Goal: Transaction & Acquisition: Purchase product/service

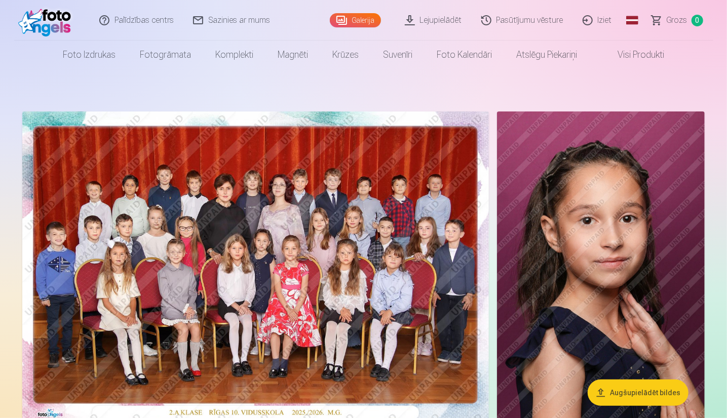
click at [220, 319] on img at bounding box center [255, 267] width 467 height 312
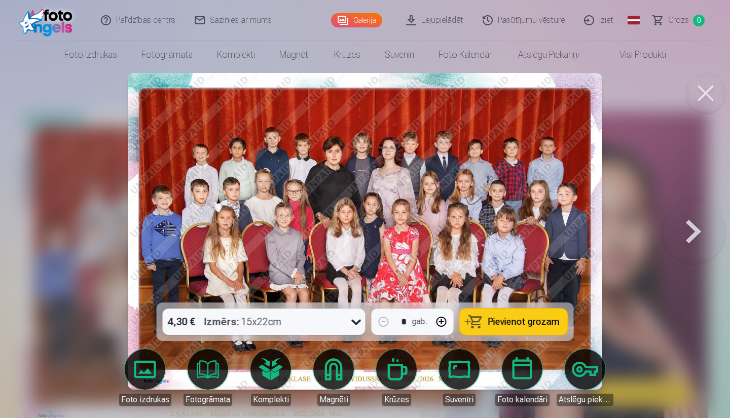
click at [525, 320] on span "Pievienot grozam" at bounding box center [523, 321] width 71 height 9
click at [699, 90] on button at bounding box center [705, 93] width 41 height 41
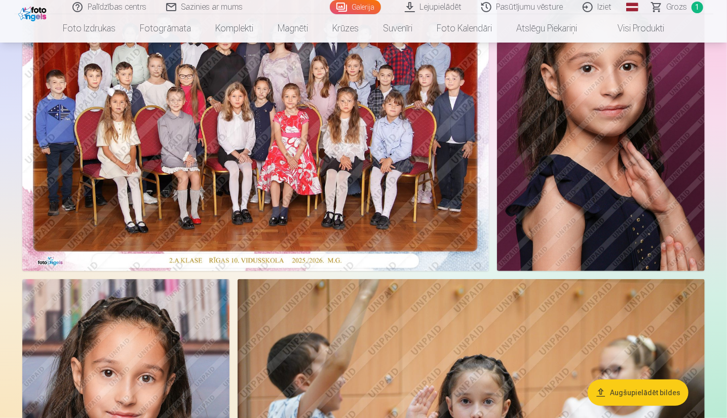
scroll to position [51, 0]
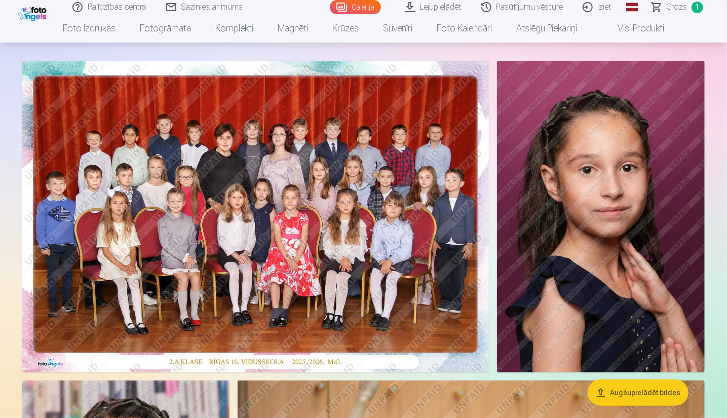
click at [622, 259] on img at bounding box center [601, 217] width 208 height 312
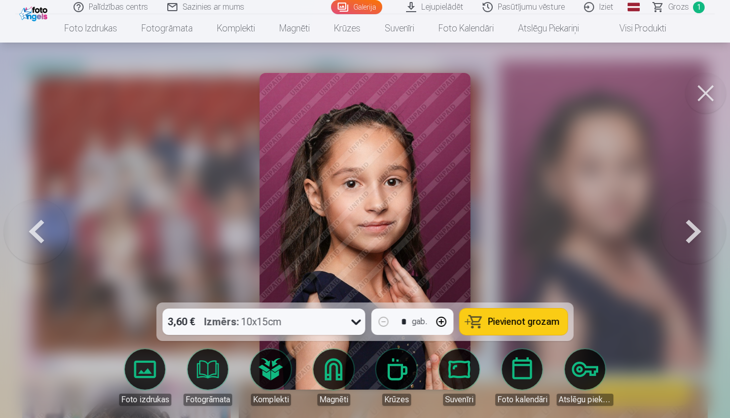
click at [497, 326] on span "Pievienot grozam" at bounding box center [523, 321] width 71 height 9
click at [708, 93] on button at bounding box center [705, 93] width 41 height 41
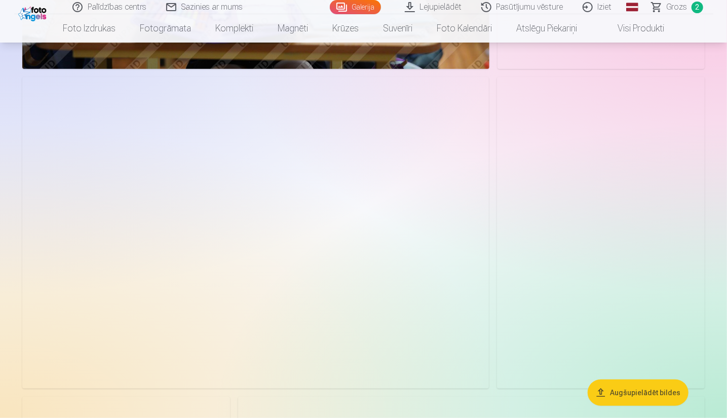
scroll to position [2432, 0]
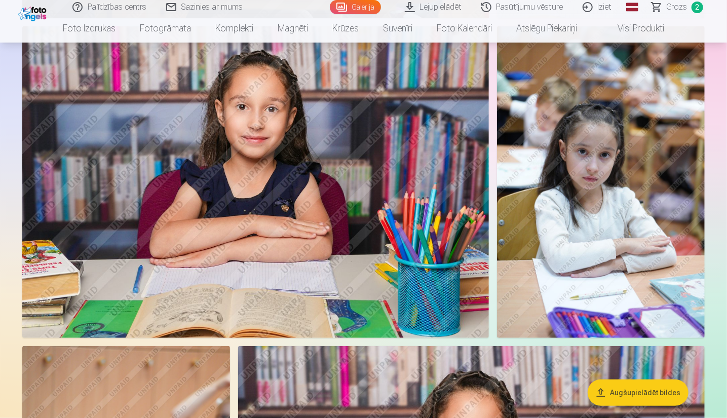
click at [324, 265] on img at bounding box center [255, 181] width 467 height 311
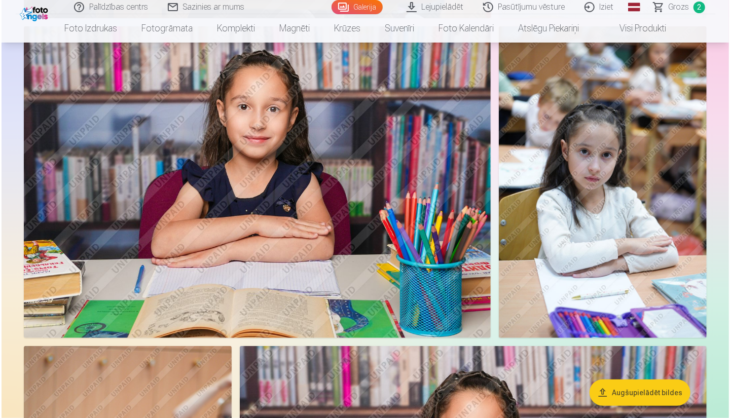
scroll to position [2439, 0]
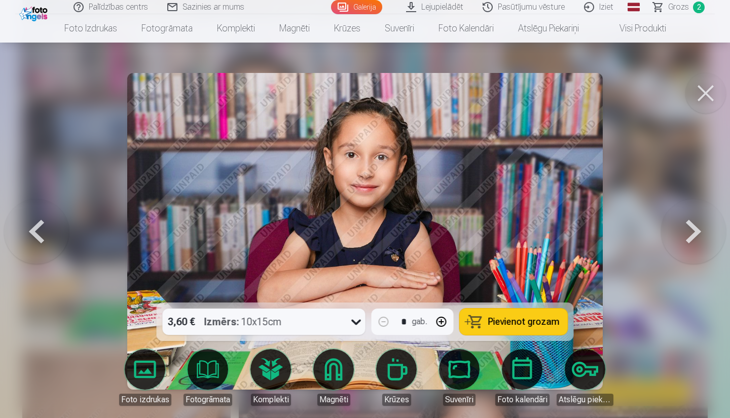
click at [520, 320] on span "Pievienot grozam" at bounding box center [523, 321] width 71 height 9
drag, startPoint x: 707, startPoint y: 91, endPoint x: 627, endPoint y: 135, distance: 91.6
click at [707, 91] on button at bounding box center [705, 93] width 41 height 41
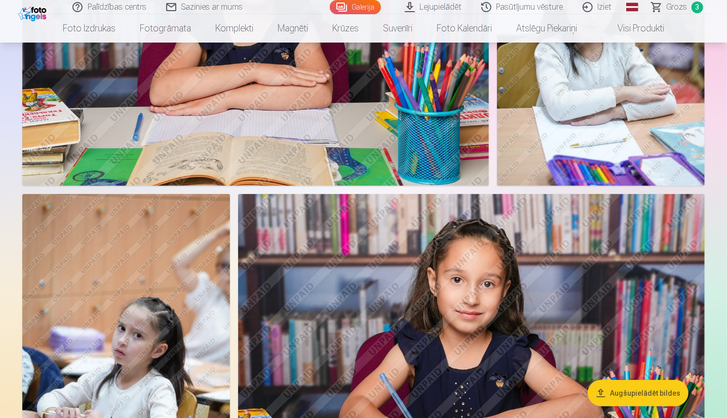
scroll to position [2686, 0]
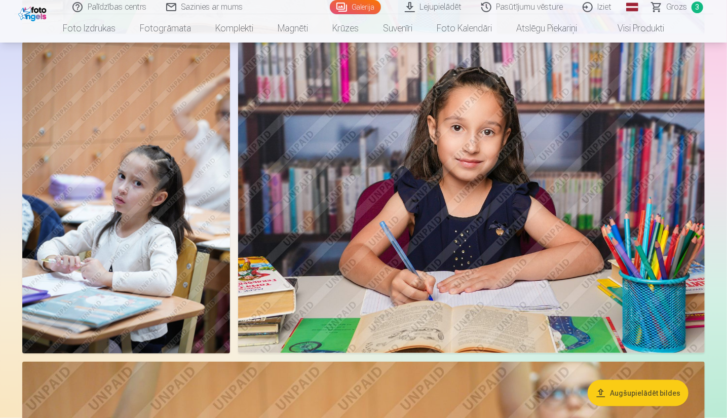
click at [485, 254] on img at bounding box center [471, 197] width 467 height 311
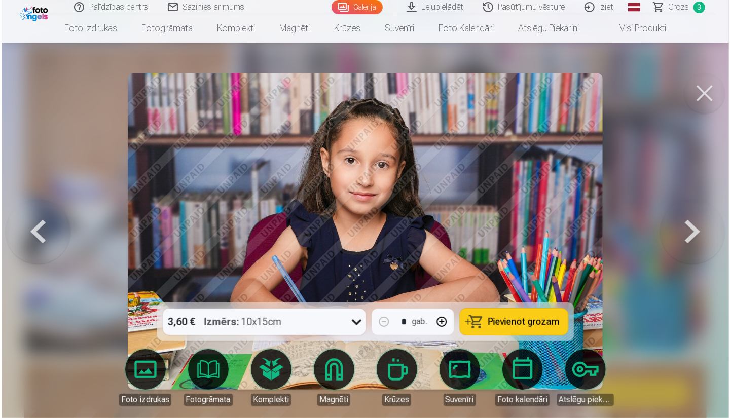
scroll to position [2744, 0]
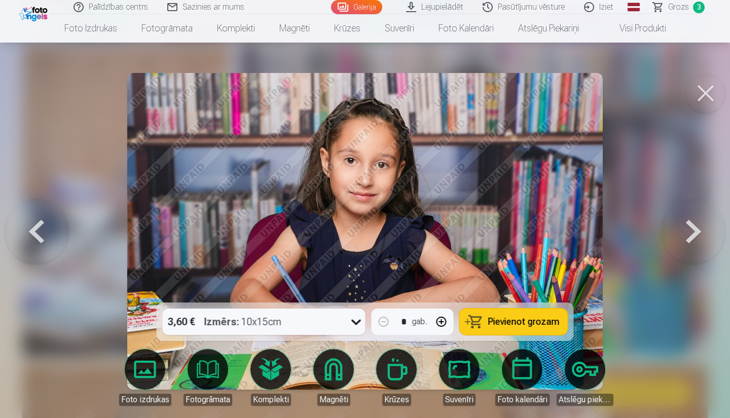
click at [530, 319] on span "Pievienot grozam" at bounding box center [523, 321] width 71 height 9
click at [703, 90] on button at bounding box center [705, 93] width 41 height 41
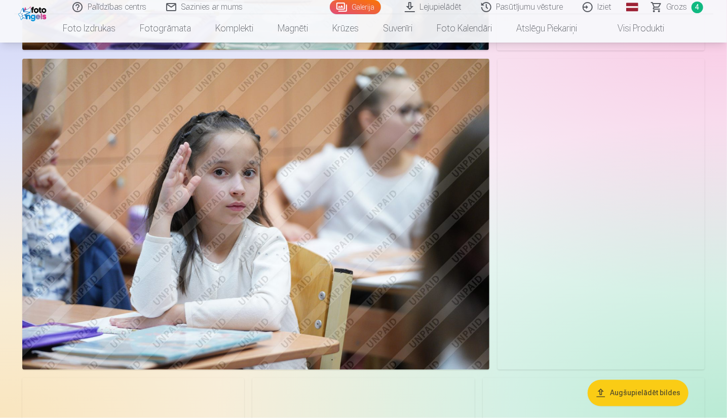
scroll to position [5118, 0]
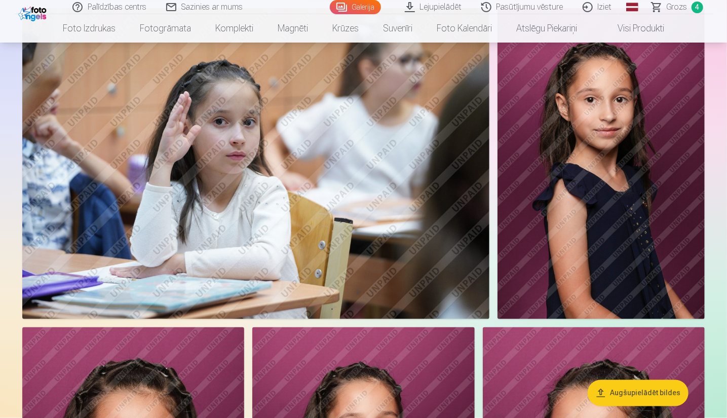
click at [585, 264] on img at bounding box center [601, 163] width 207 height 311
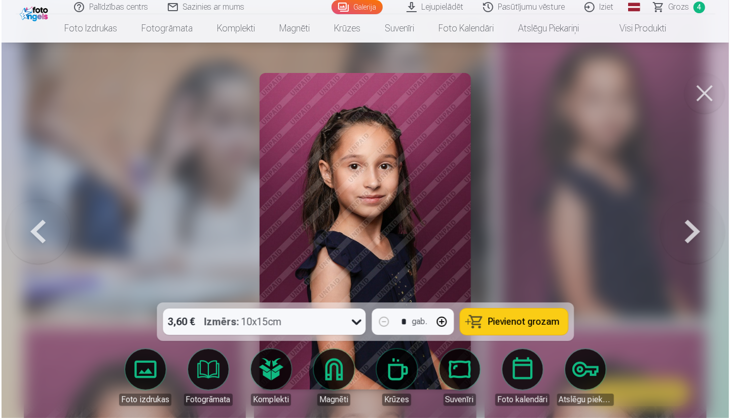
scroll to position [5134, 0]
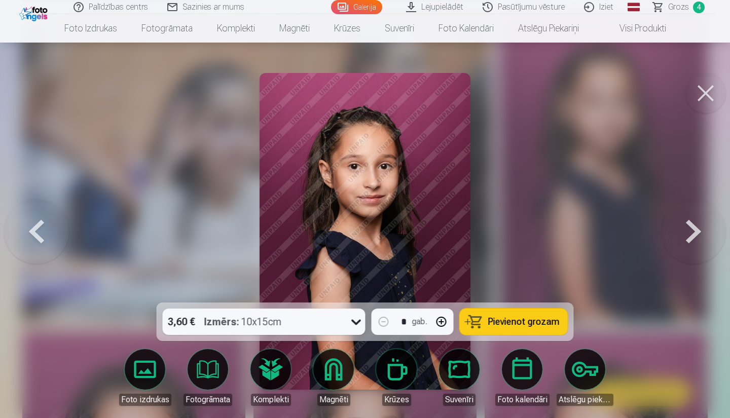
click at [531, 320] on span "Pievienot grozam" at bounding box center [523, 321] width 71 height 9
click at [707, 92] on button at bounding box center [705, 93] width 41 height 41
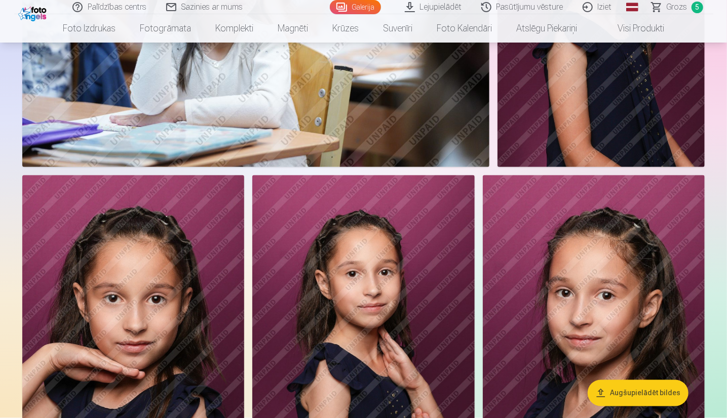
scroll to position [5422, 0]
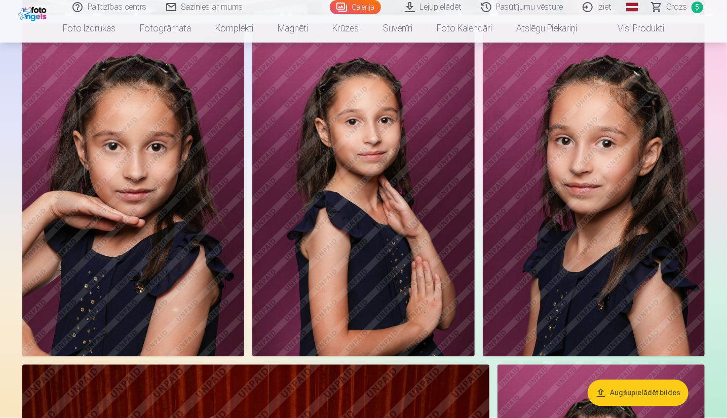
click at [104, 314] on img at bounding box center [133, 189] width 222 height 333
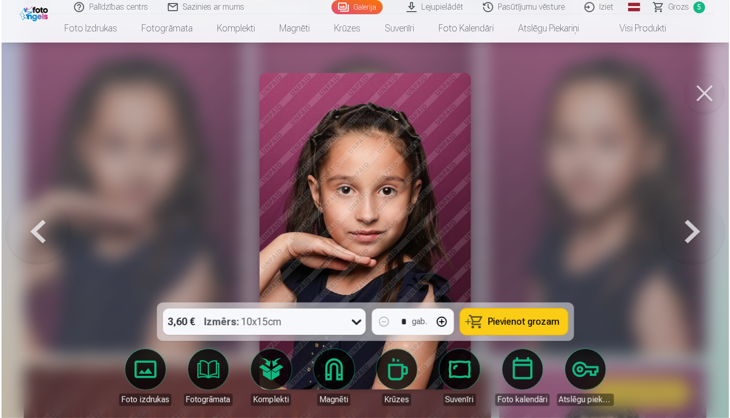
scroll to position [5439, 0]
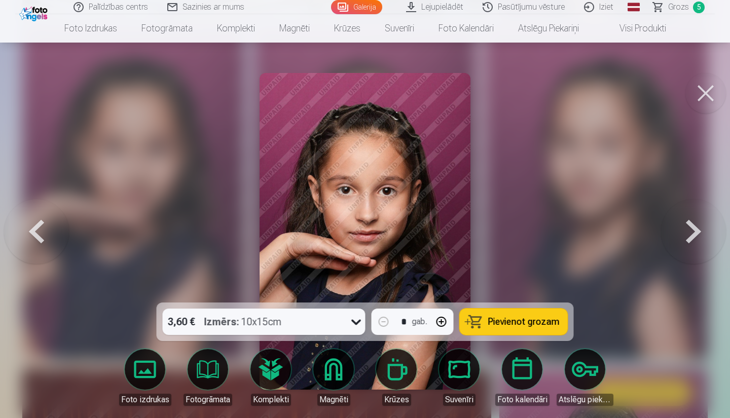
click at [505, 320] on span "Pievienot grozam" at bounding box center [523, 321] width 71 height 9
click at [707, 92] on button at bounding box center [705, 93] width 41 height 41
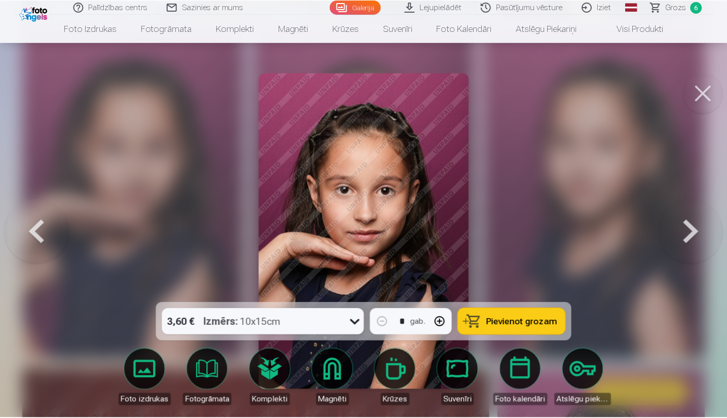
scroll to position [5422, 0]
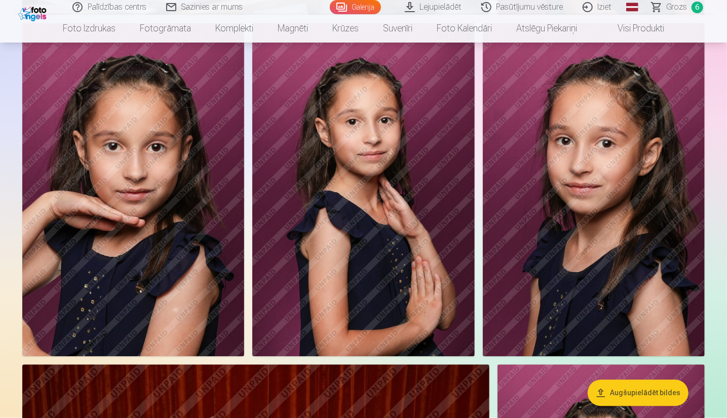
click at [580, 229] on img at bounding box center [594, 189] width 222 height 333
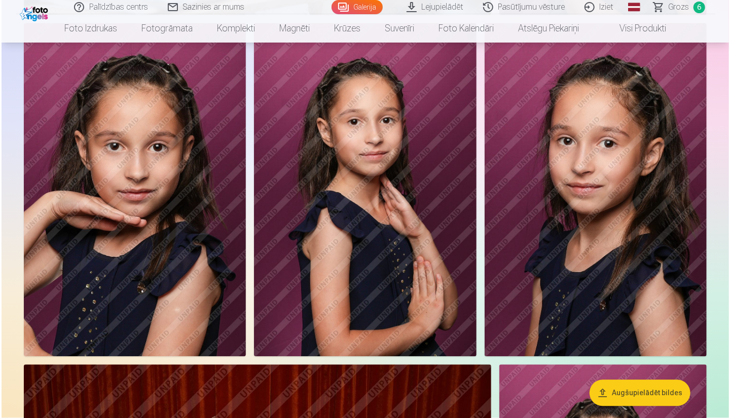
scroll to position [5439, 0]
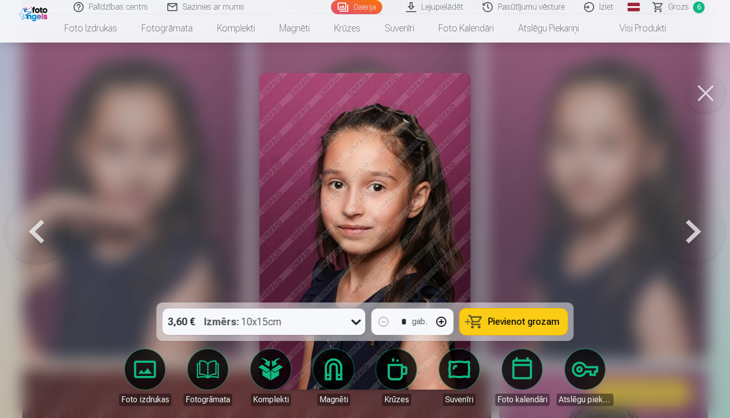
click at [506, 325] on span "Pievienot grozam" at bounding box center [523, 321] width 71 height 9
click at [698, 93] on button at bounding box center [705, 93] width 41 height 41
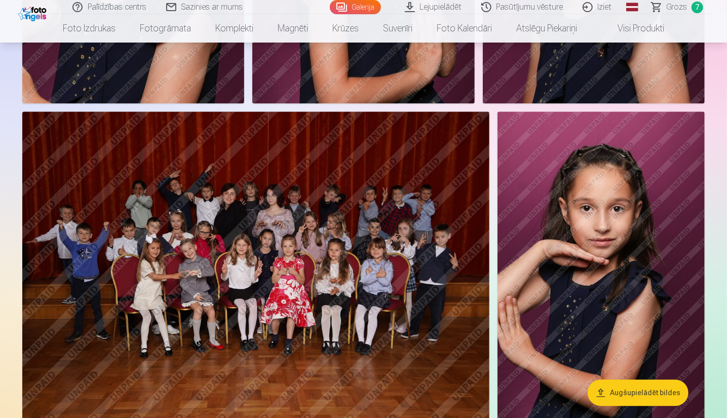
scroll to position [5726, 0]
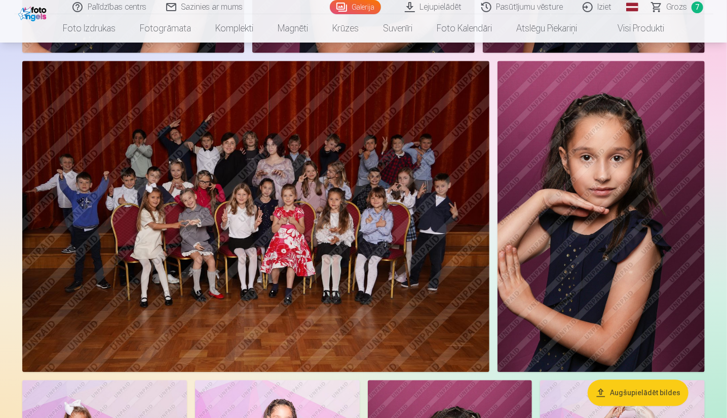
click at [595, 193] on img at bounding box center [601, 216] width 207 height 311
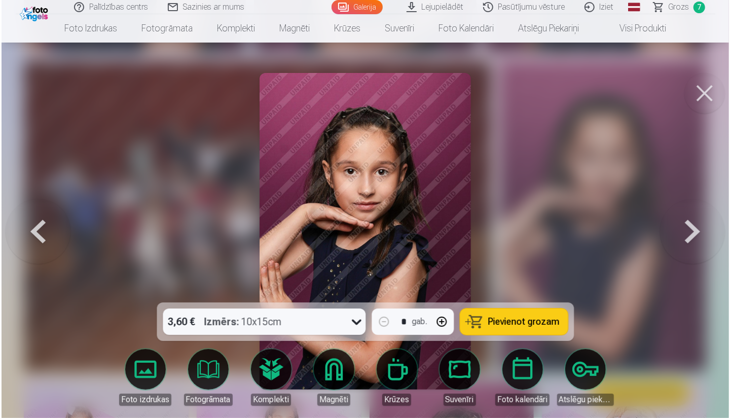
scroll to position [5744, 0]
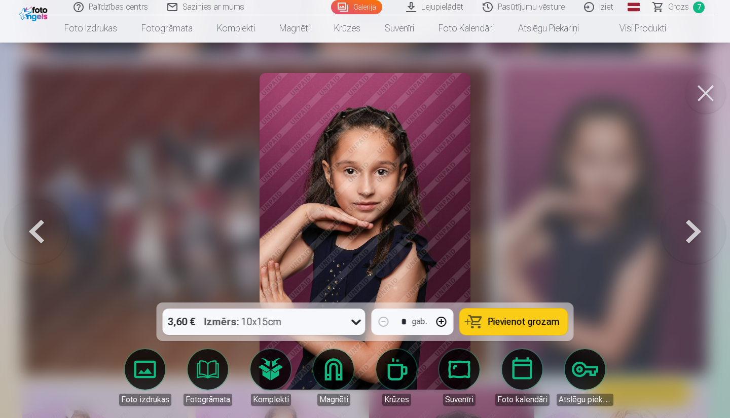
click at [477, 318] on button "Pievienot grozam" at bounding box center [514, 322] width 108 height 26
click at [706, 88] on button at bounding box center [705, 93] width 41 height 41
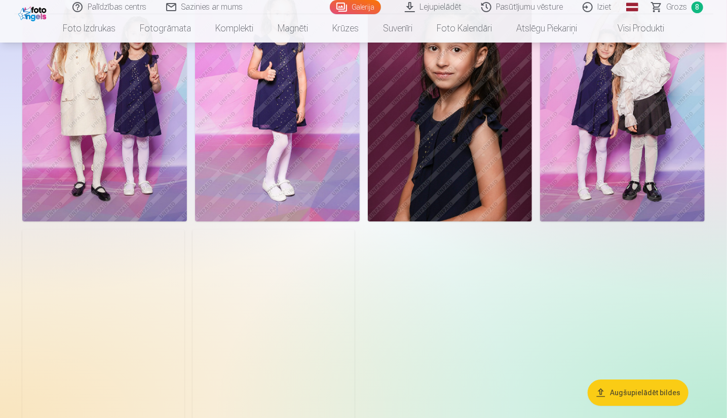
scroll to position [6081, 0]
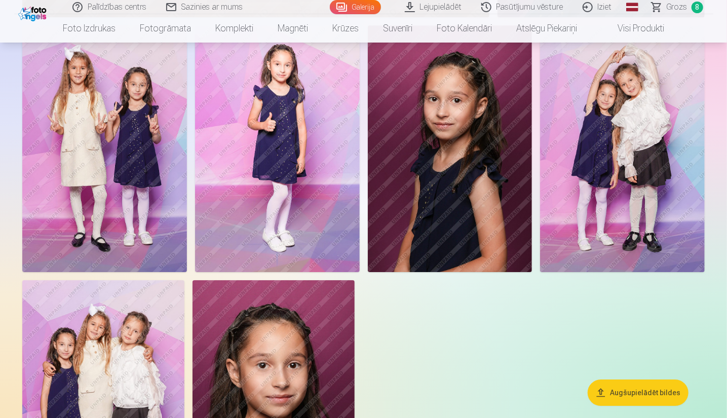
drag, startPoint x: 280, startPoint y: 158, endPoint x: 233, endPoint y: 156, distance: 47.2
click at [233, 156] on img at bounding box center [277, 148] width 165 height 247
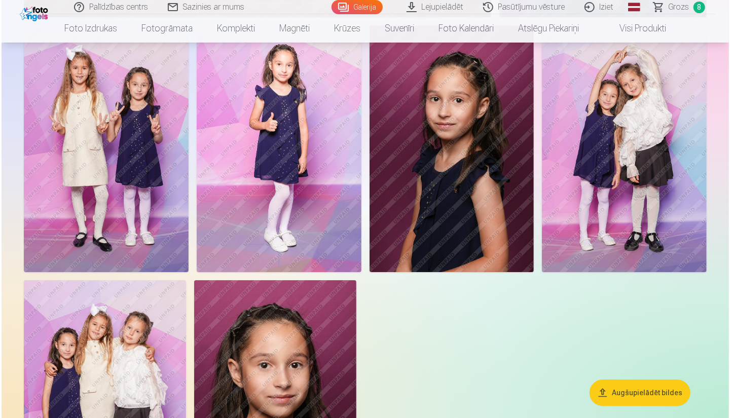
scroll to position [6100, 0]
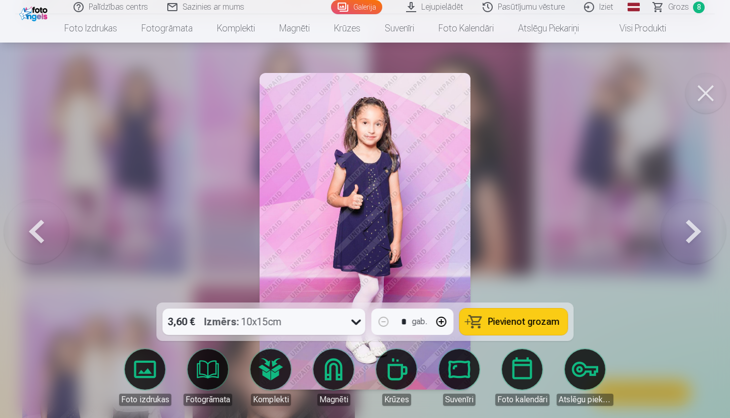
click at [492, 319] on span "Pievienot grozam" at bounding box center [523, 321] width 71 height 9
click at [706, 91] on button at bounding box center [705, 93] width 41 height 41
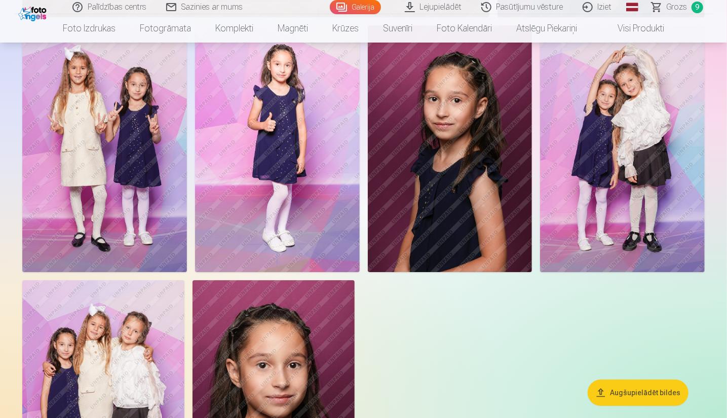
scroll to position [6233, 0]
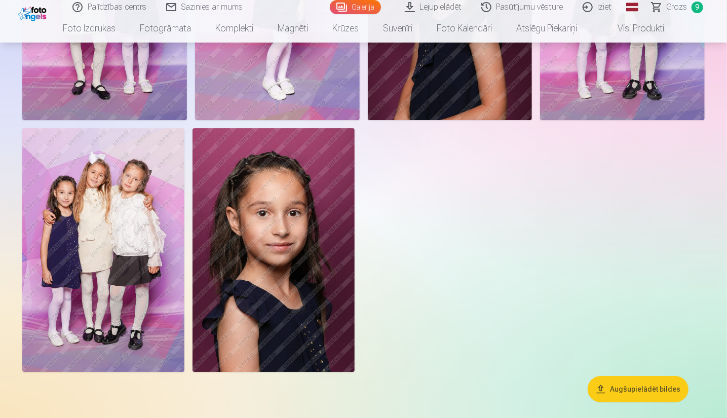
click at [281, 275] on img at bounding box center [274, 249] width 162 height 243
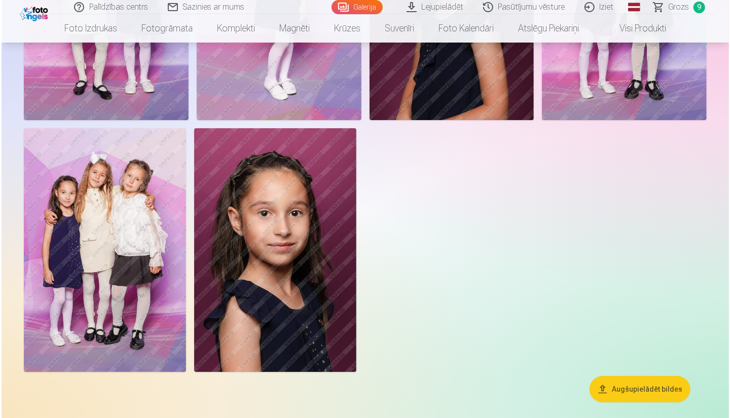
scroll to position [6253, 0]
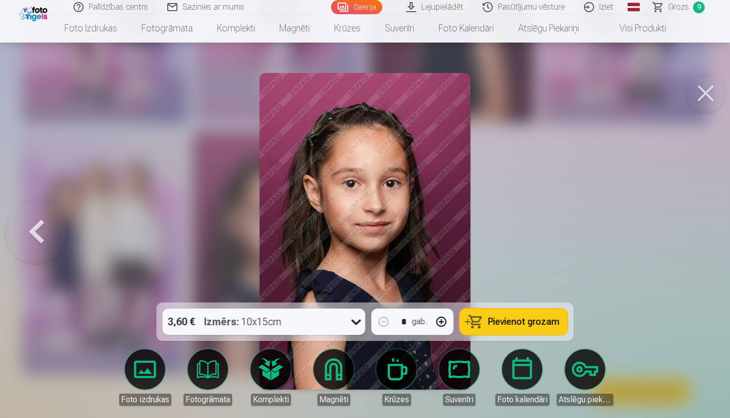
click at [505, 321] on span "Pievienot grozam" at bounding box center [523, 321] width 71 height 9
click at [698, 95] on button at bounding box center [705, 93] width 41 height 41
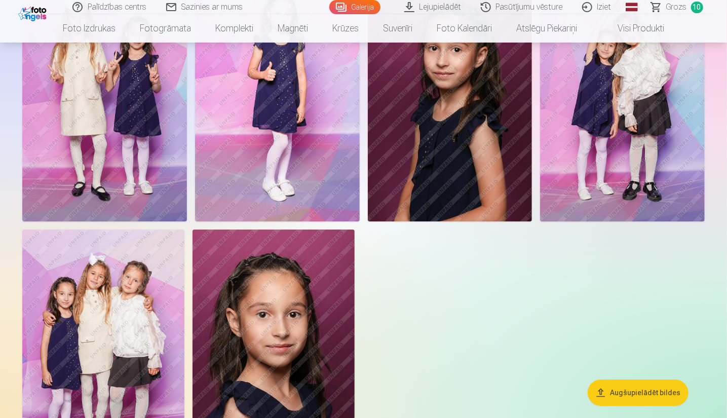
scroll to position [6182, 0]
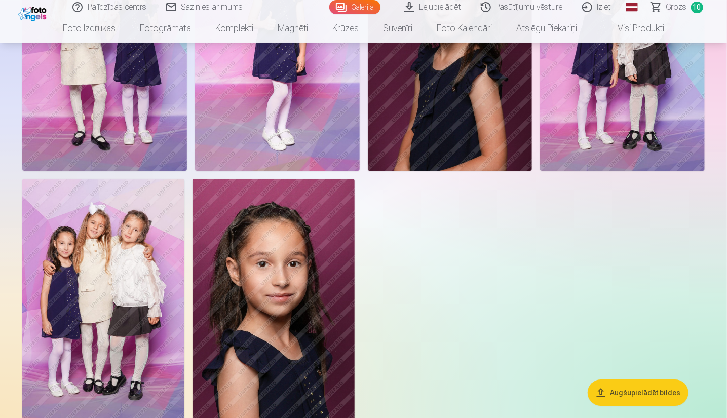
click at [105, 329] on img at bounding box center [103, 300] width 162 height 243
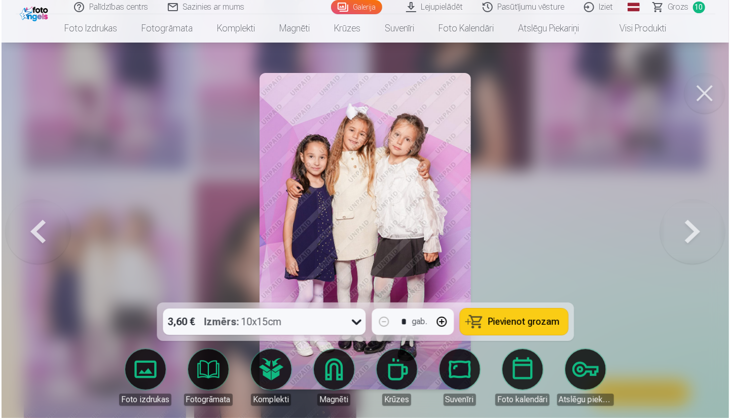
scroll to position [6202, 0]
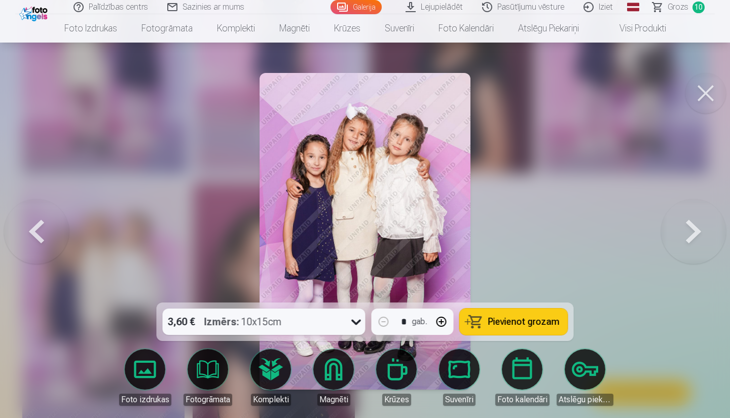
click at [520, 317] on span "Pievienot grozam" at bounding box center [523, 321] width 71 height 9
click at [702, 94] on button at bounding box center [705, 93] width 41 height 41
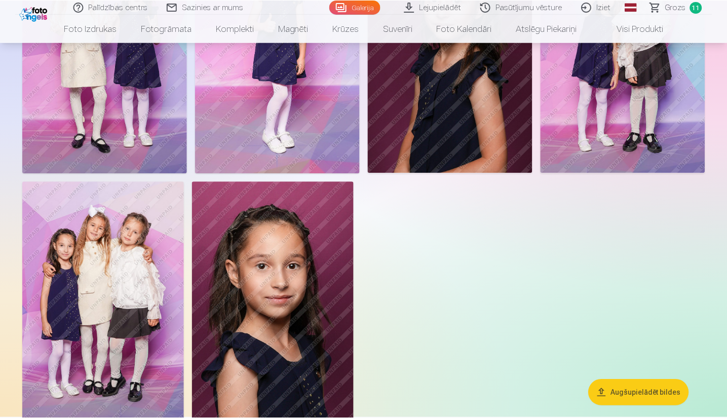
scroll to position [6182, 0]
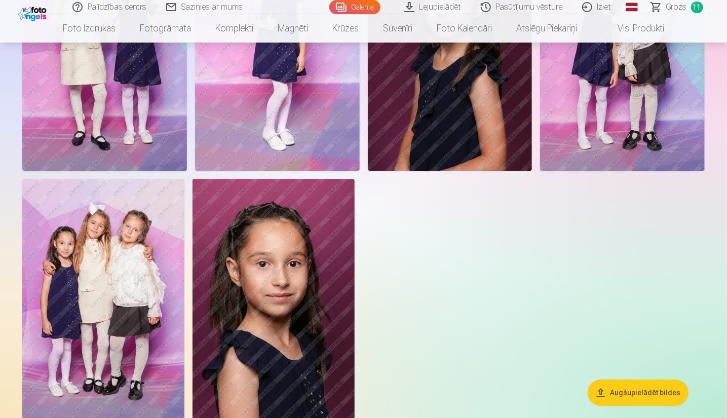
click at [673, 9] on span "Grozs" at bounding box center [676, 7] width 21 height 12
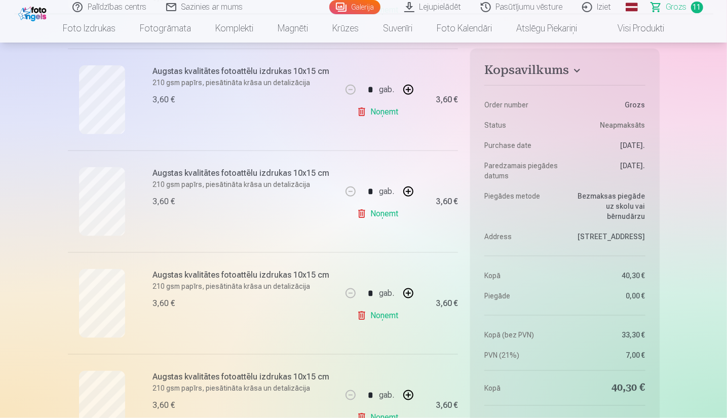
scroll to position [760, 0]
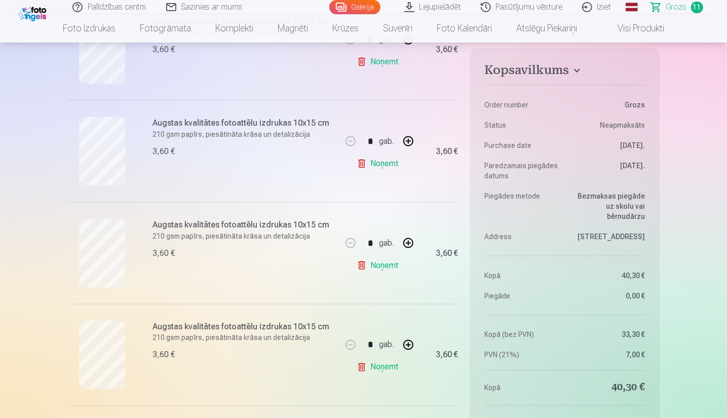
click at [361, 164] on link "Noņemt" at bounding box center [380, 164] width 46 height 20
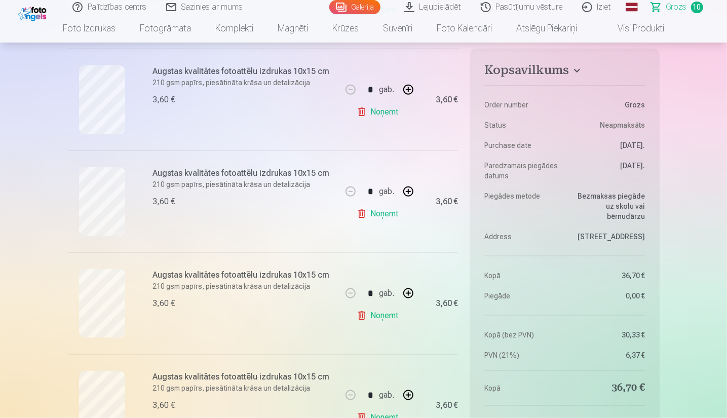
click at [361, 211] on link "Noņemt" at bounding box center [380, 214] width 46 height 20
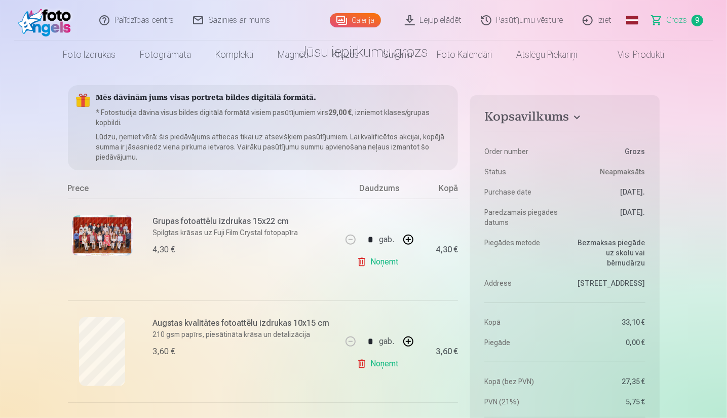
scroll to position [0, 0]
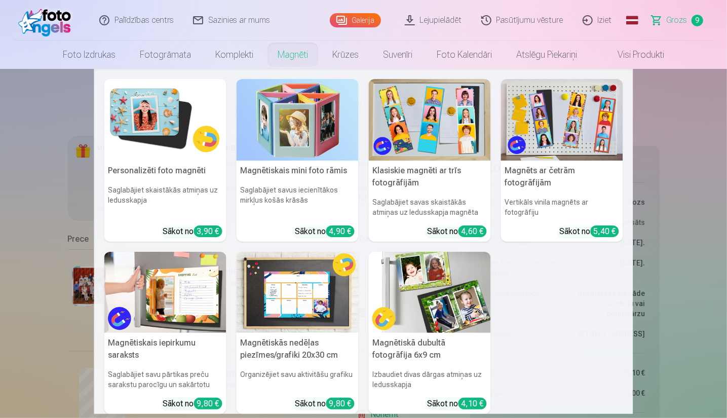
click at [287, 55] on link "Magnēti" at bounding box center [293, 55] width 55 height 28
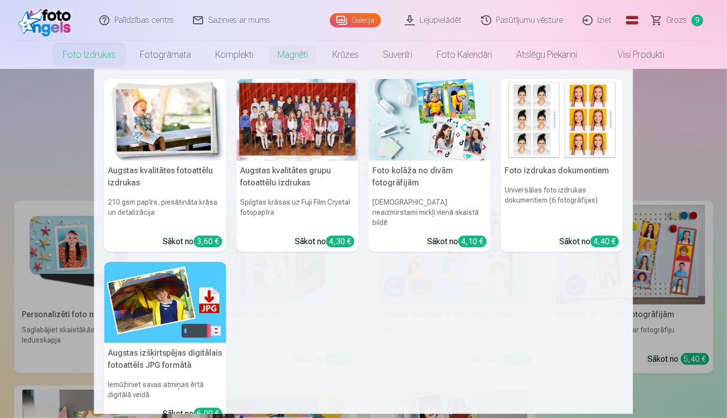
click at [431, 139] on img at bounding box center [430, 120] width 122 height 82
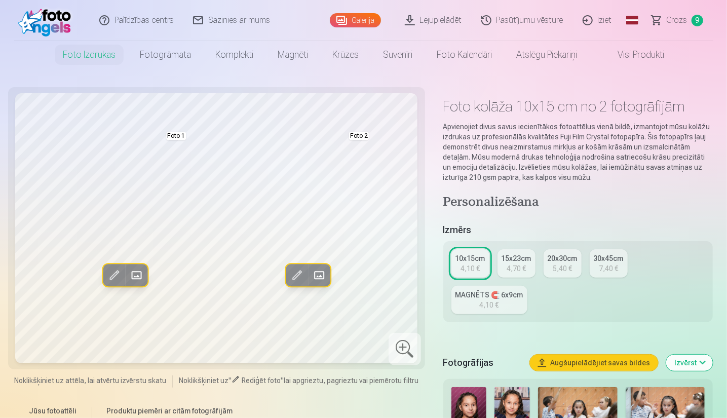
click at [135, 274] on span at bounding box center [136, 275] width 16 height 16
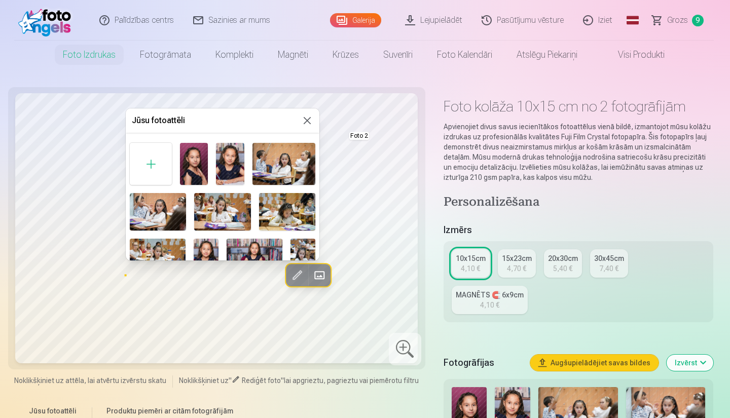
click at [222, 161] on img at bounding box center [230, 164] width 28 height 42
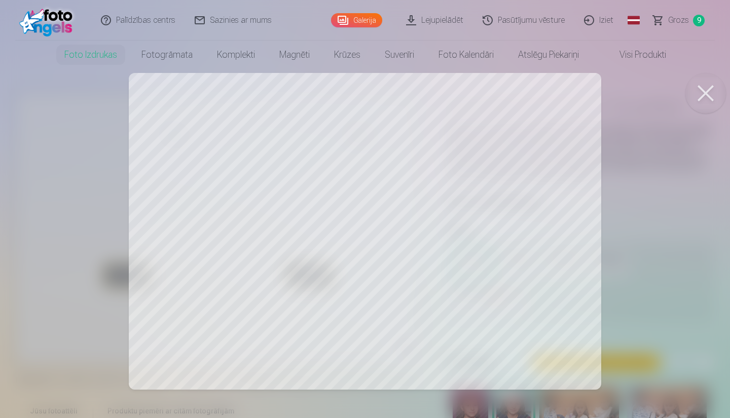
click at [461, 250] on div at bounding box center [365, 209] width 730 height 418
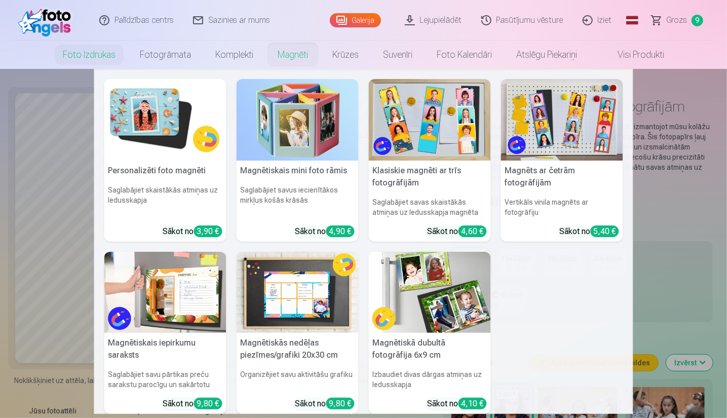
click at [180, 122] on img at bounding box center [165, 120] width 122 height 82
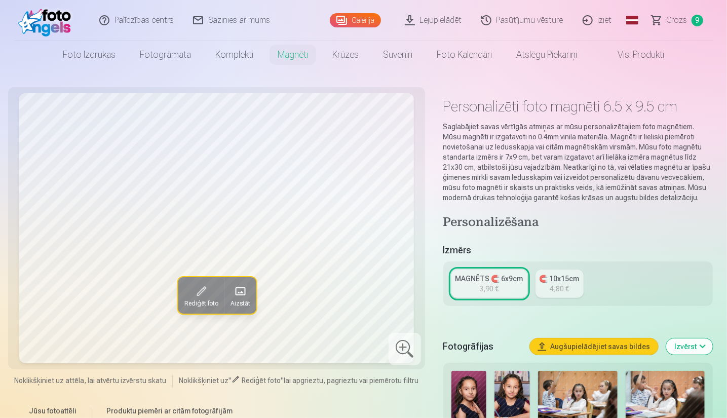
click at [483, 280] on div "MAGNĒTS 🧲 6x9cm" at bounding box center [490, 279] width 68 height 10
click at [574, 277] on div "🧲 10x15cm" at bounding box center [560, 279] width 40 height 10
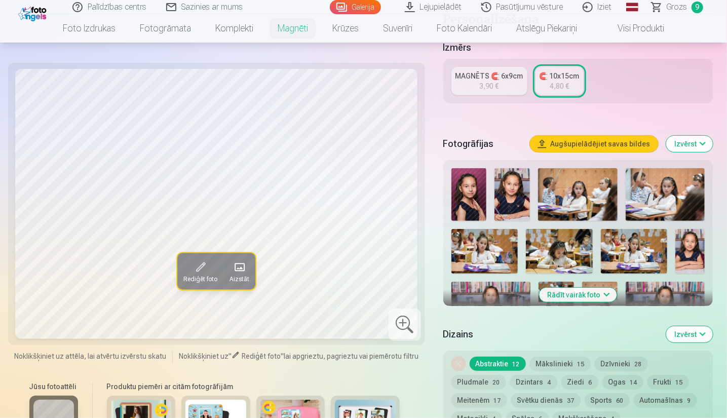
scroll to position [355, 0]
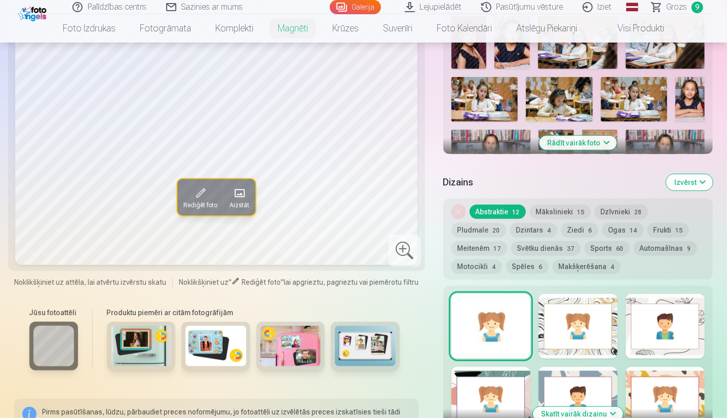
click at [153, 343] on img at bounding box center [141, 346] width 61 height 41
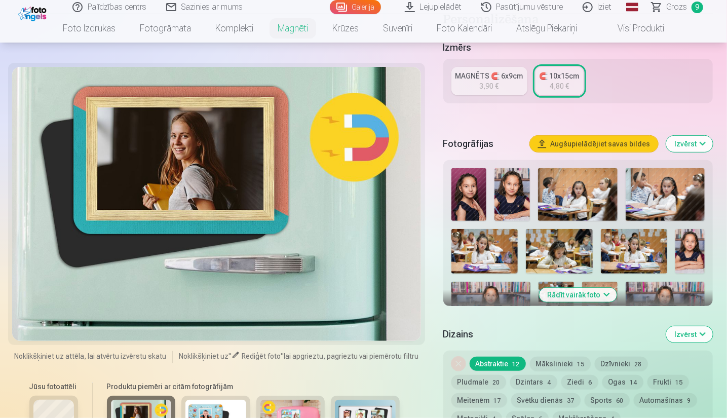
scroll to position [304, 0]
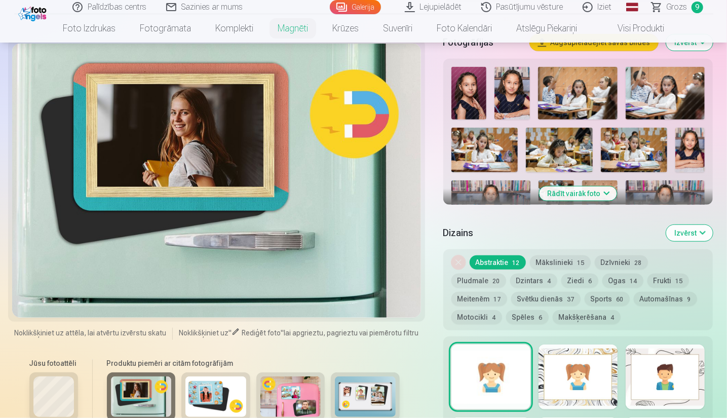
click at [299, 405] on img at bounding box center [290, 397] width 61 height 41
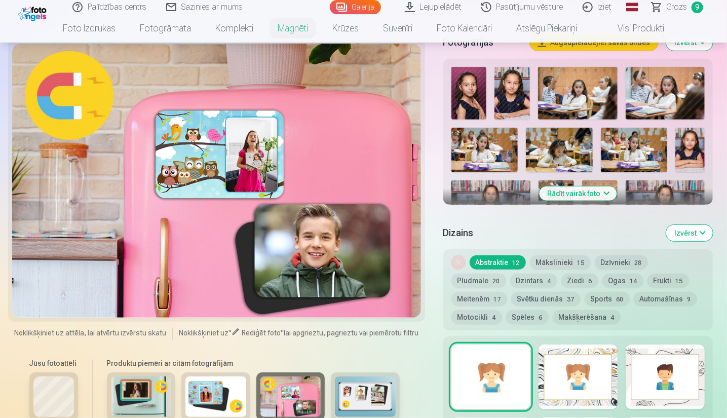
click at [366, 402] on img at bounding box center [365, 397] width 61 height 41
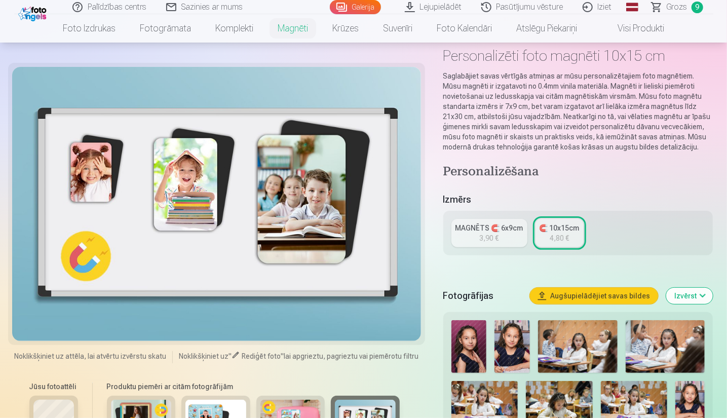
scroll to position [0, 0]
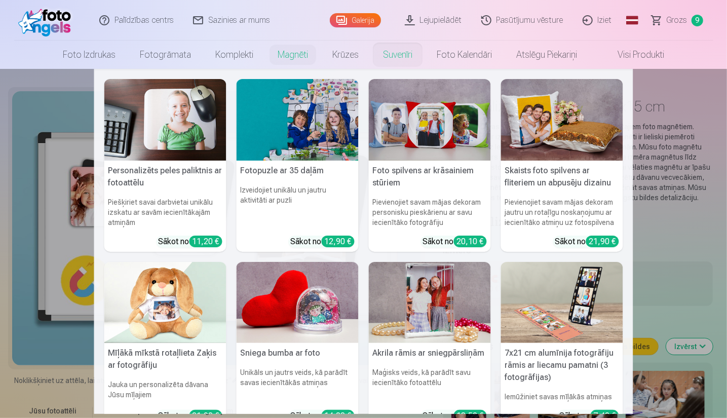
click at [409, 57] on link "Suvenīri" at bounding box center [398, 55] width 54 height 28
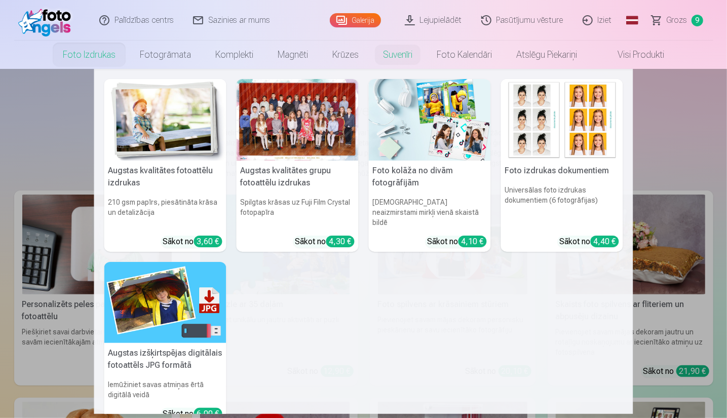
click at [100, 54] on link "Foto izdrukas" at bounding box center [89, 55] width 77 height 28
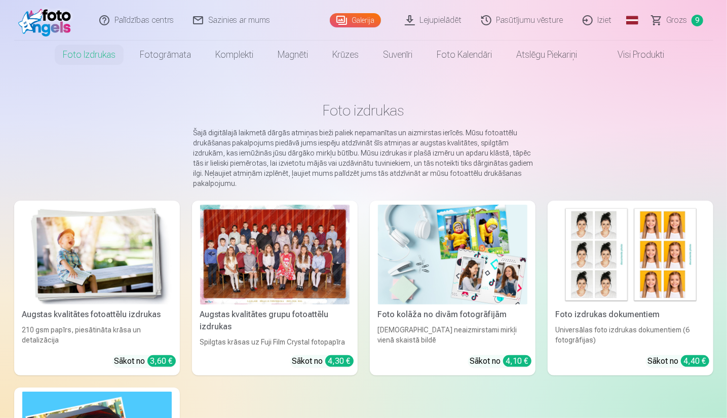
click at [54, 30] on img at bounding box center [47, 20] width 58 height 32
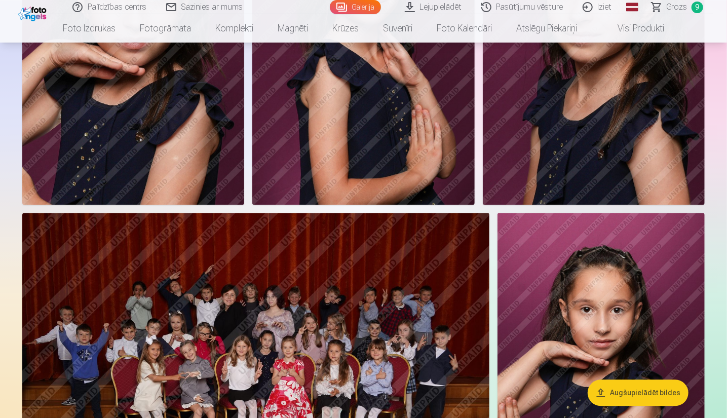
scroll to position [5473, 0]
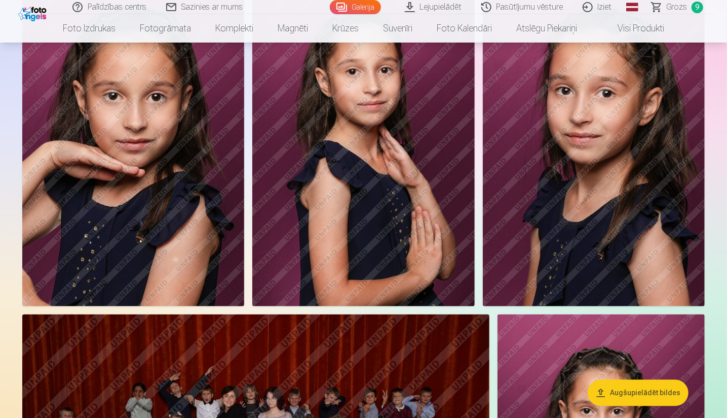
click at [674, 8] on span "Grozs" at bounding box center [677, 7] width 21 height 12
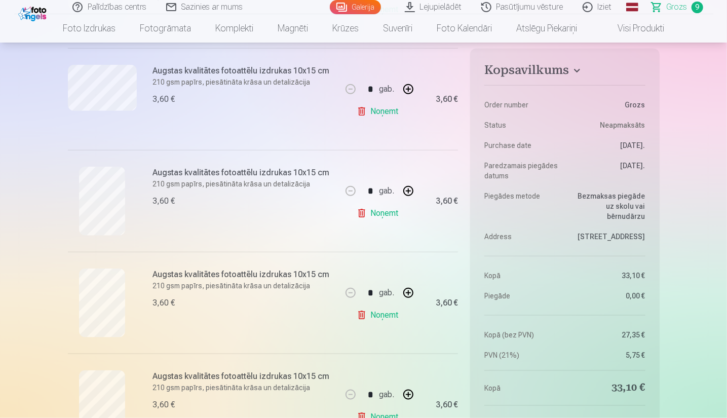
scroll to position [355, 0]
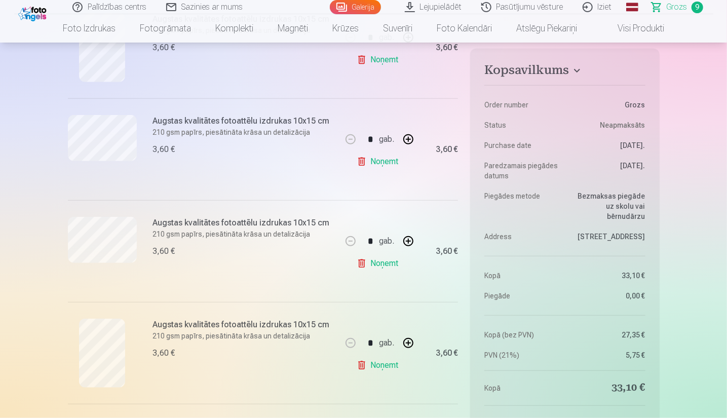
click at [375, 161] on link "Noņemt" at bounding box center [380, 162] width 46 height 20
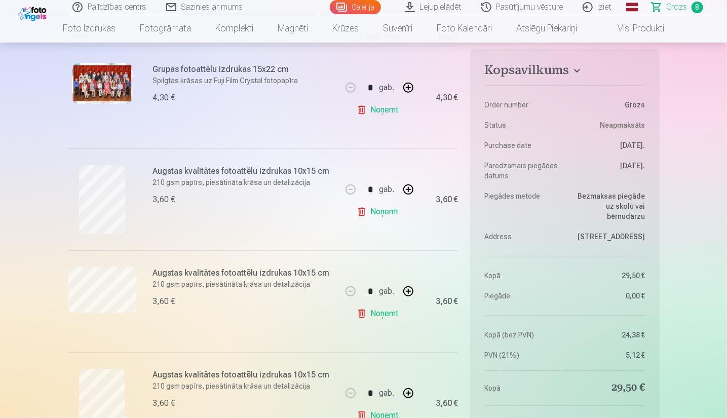
scroll to position [0, 0]
